Goal: Check status

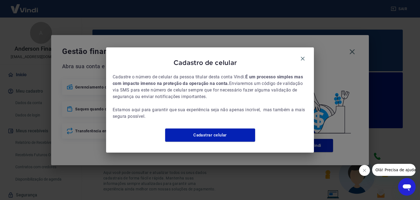
drag, startPoint x: 304, startPoint y: 54, endPoint x: 315, endPoint y: 57, distance: 11.3
click at [304, 55] on icon "button" at bounding box center [303, 58] width 7 height 7
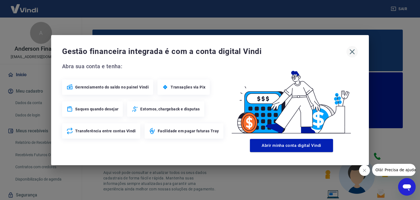
click at [355, 53] on icon "button" at bounding box center [352, 51] width 9 height 9
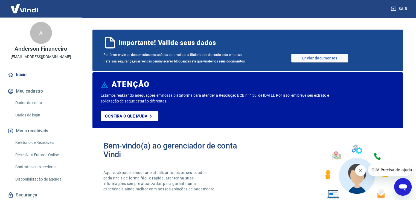
click at [48, 143] on link "Relatório de Recebíveis" at bounding box center [44, 142] width 62 height 11
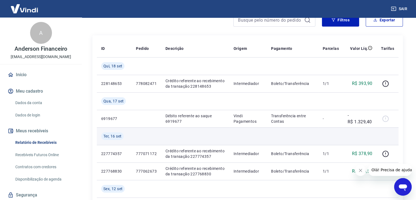
scroll to position [82, 0]
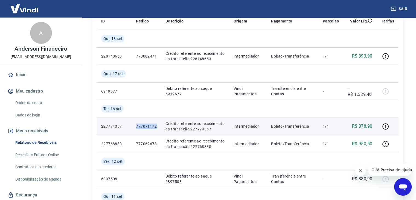
drag, startPoint x: 136, startPoint y: 126, endPoint x: 157, endPoint y: 122, distance: 21.6
click at [157, 122] on td "777071172" at bounding box center [147, 126] width 30 height 18
copy p "777071172"
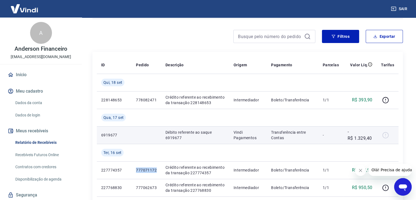
scroll to position [0, 0]
